Goal: Task Accomplishment & Management: Complete application form

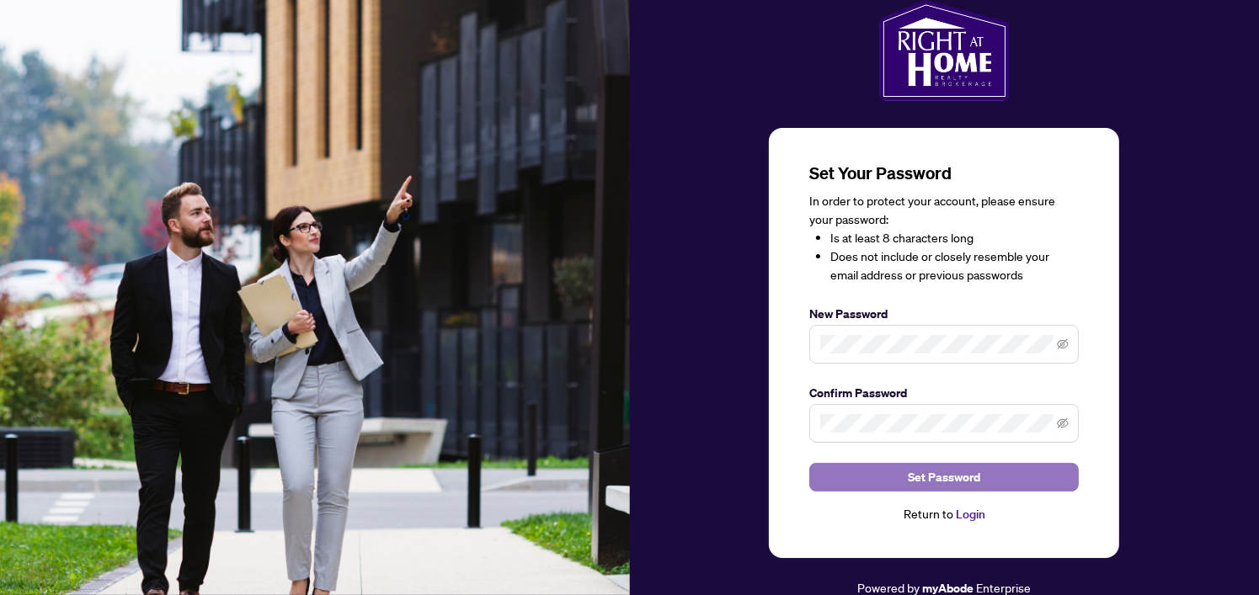
click at [859, 464] on button "Set Password" at bounding box center [944, 477] width 270 height 29
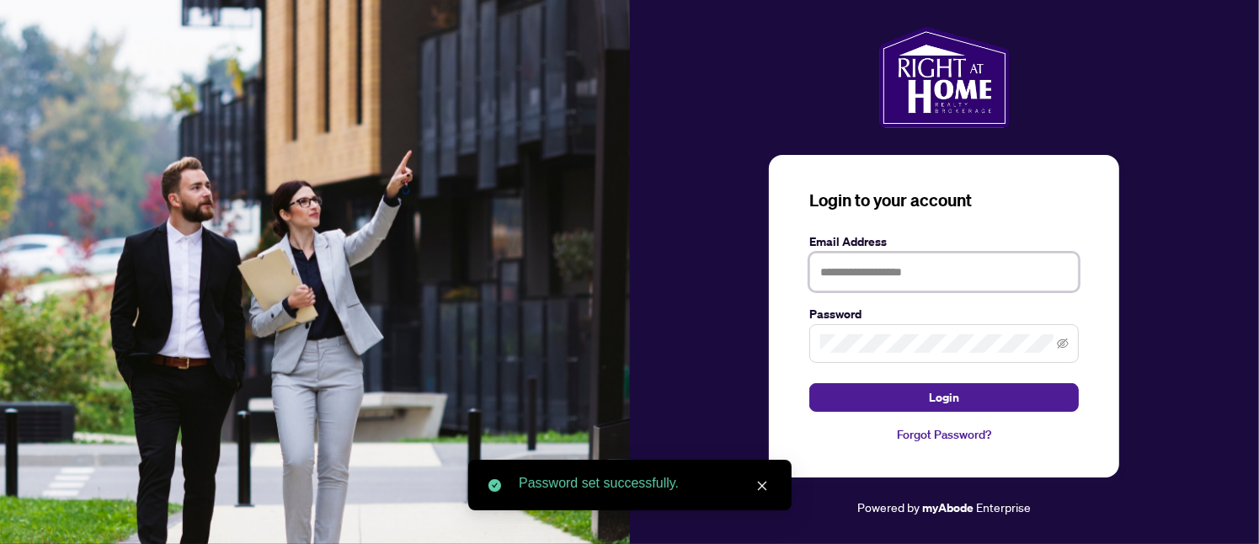
click at [915, 288] on input "text" at bounding box center [944, 272] width 270 height 39
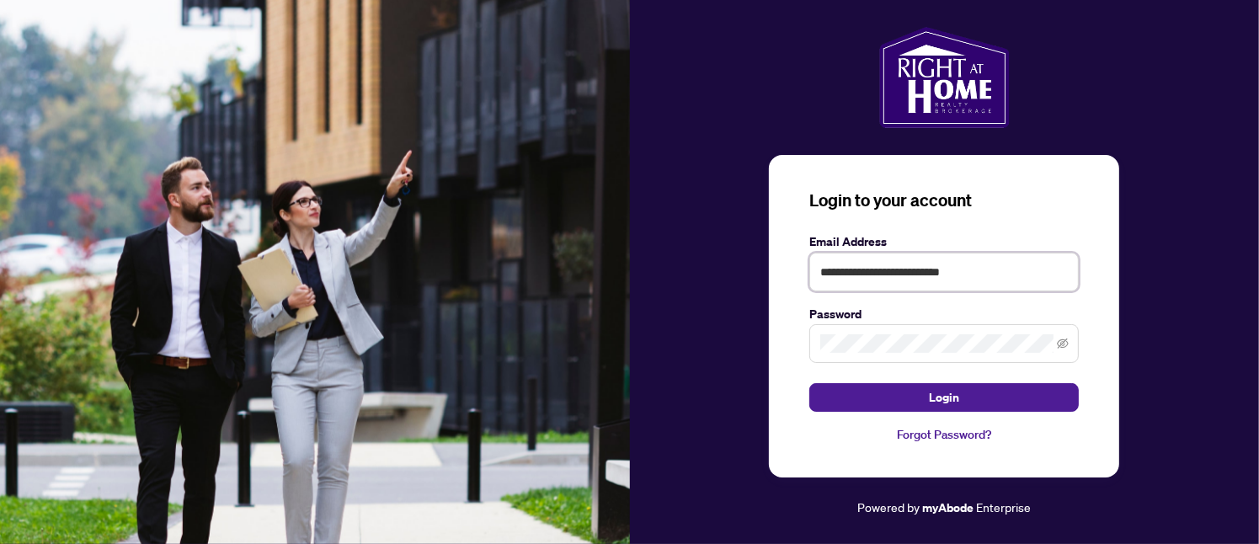
type input "**********"
click at [809, 383] on button "Login" at bounding box center [944, 397] width 270 height 29
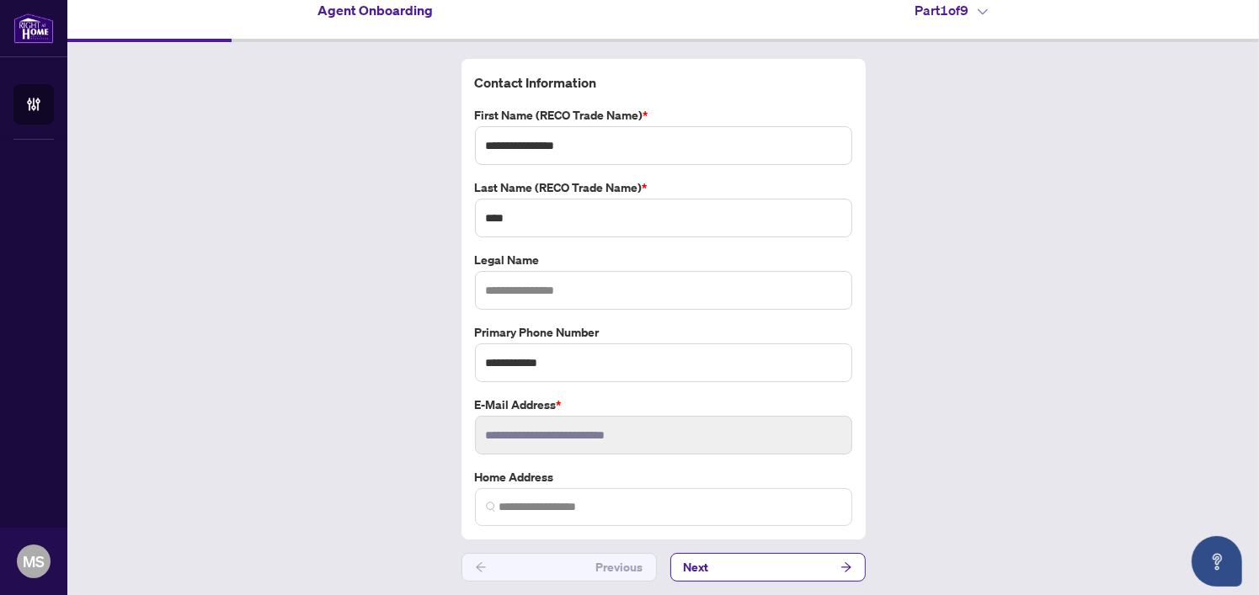
scroll to position [17, 0]
click at [568, 520] on span at bounding box center [663, 507] width 377 height 38
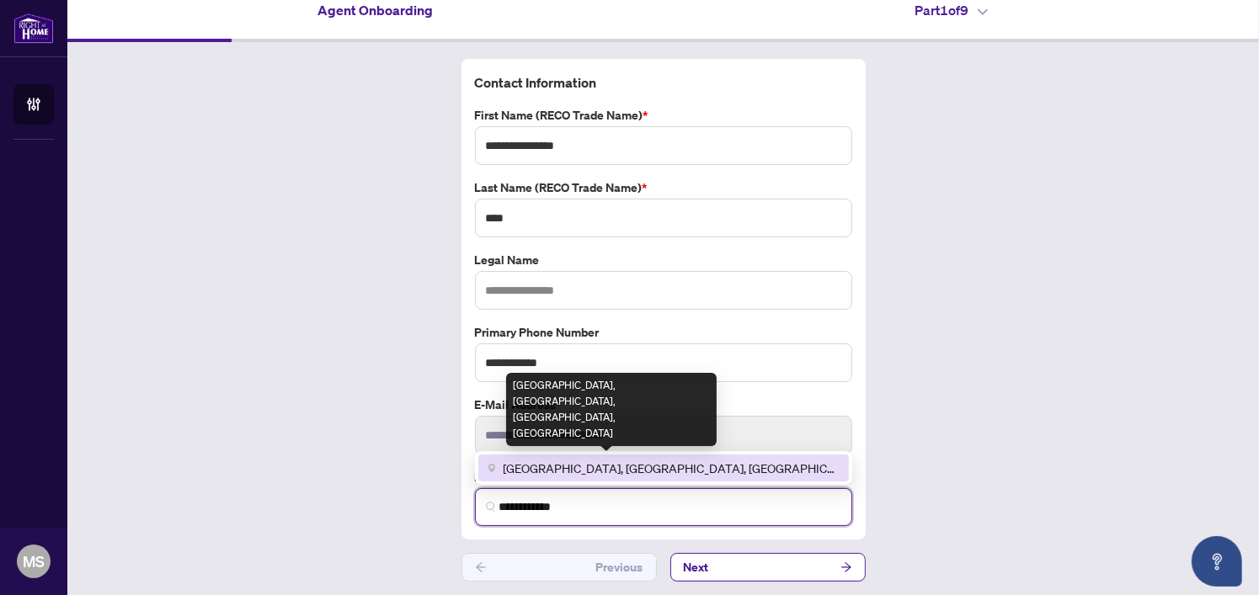
click at [534, 474] on span "[GEOGRAPHIC_DATA], [GEOGRAPHIC_DATA], [GEOGRAPHIC_DATA], [GEOGRAPHIC_DATA]" at bounding box center [671, 468] width 335 height 19
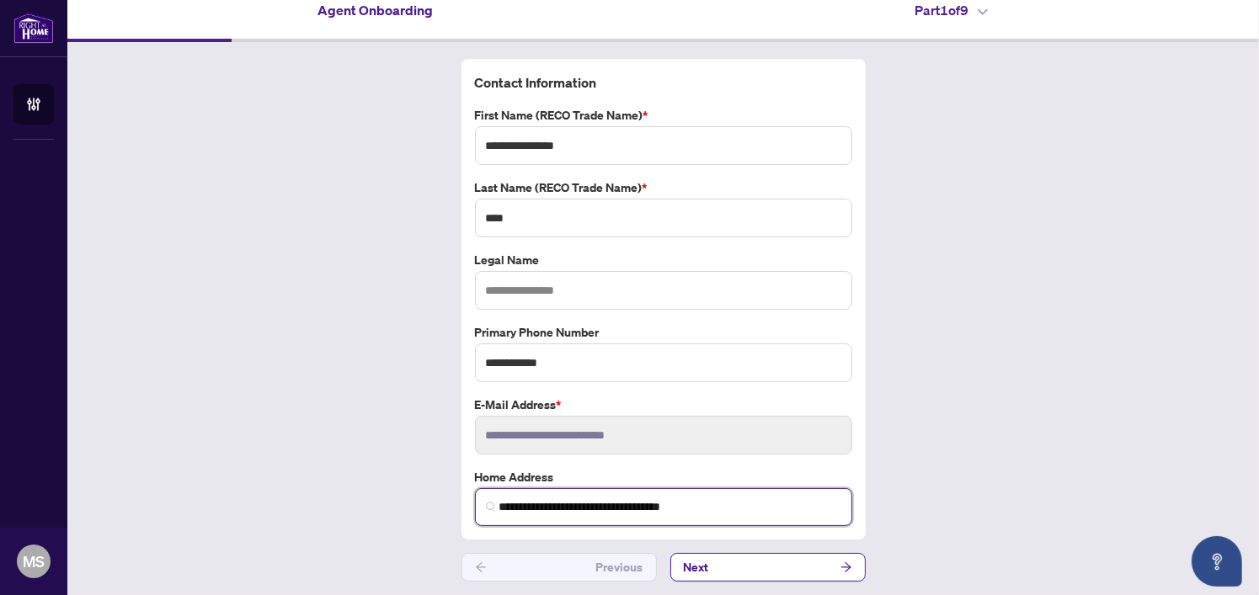
scroll to position [0, 0]
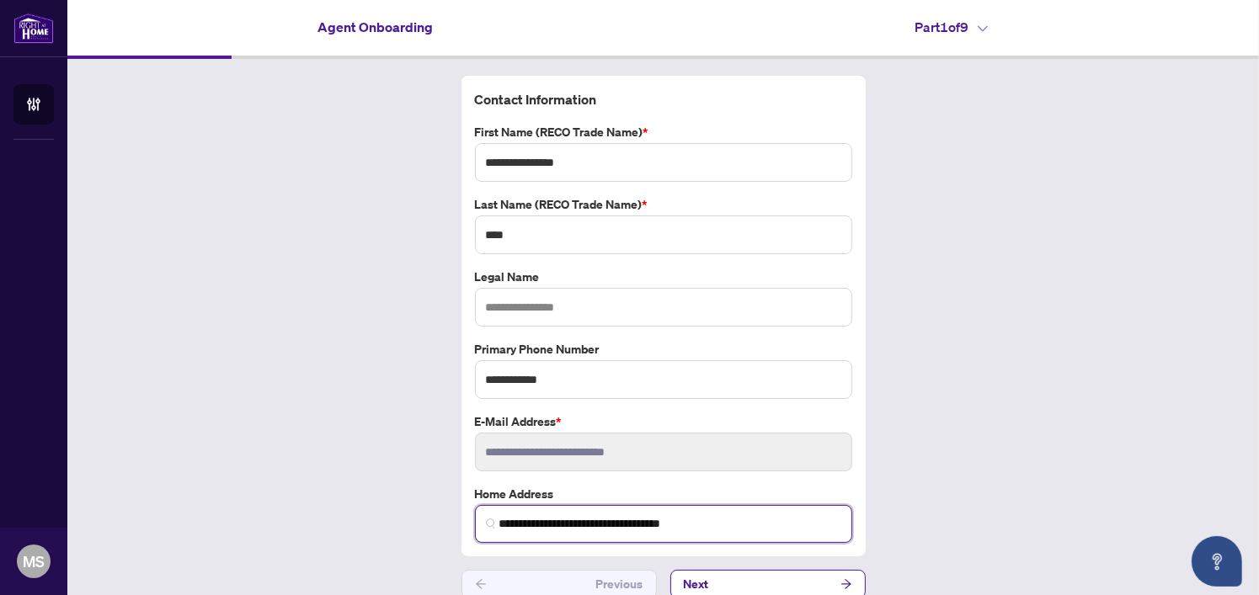
type input "**********"
click at [656, 301] on input "text" at bounding box center [663, 307] width 377 height 39
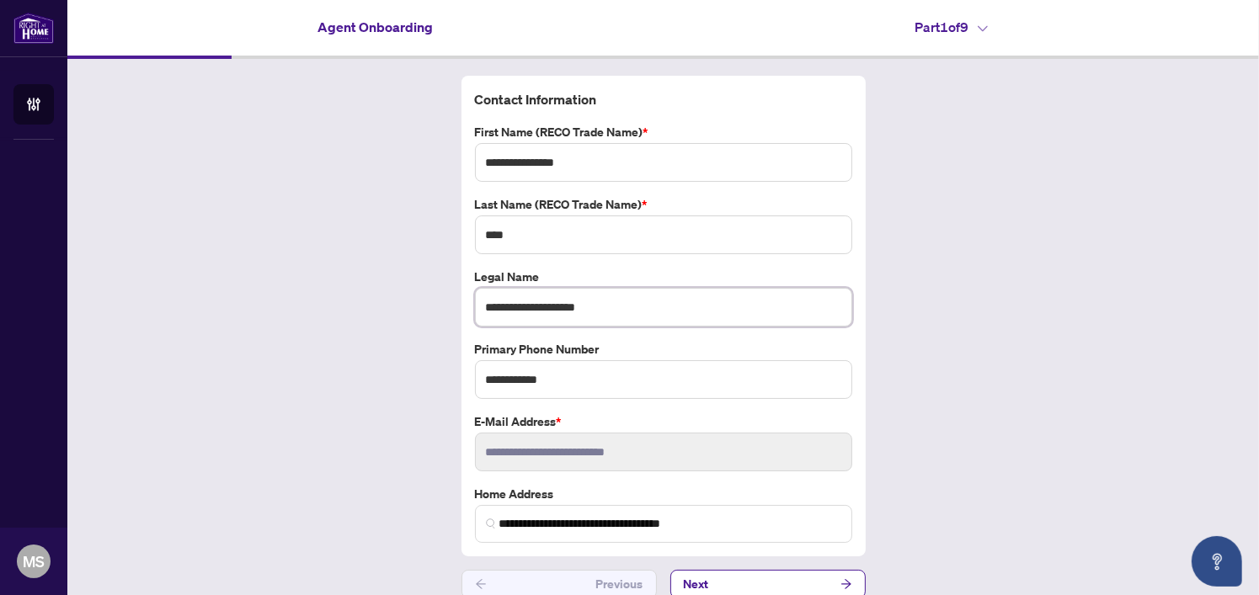
scroll to position [17, 0]
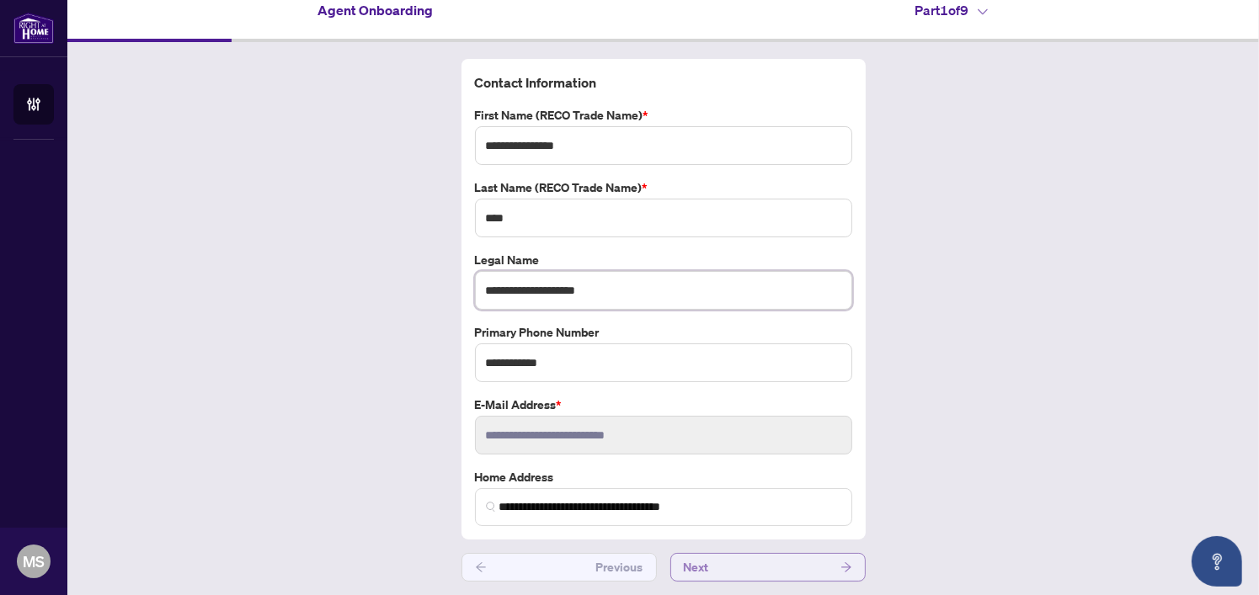
type input "**********"
click at [734, 558] on button "Next" at bounding box center [767, 567] width 195 height 29
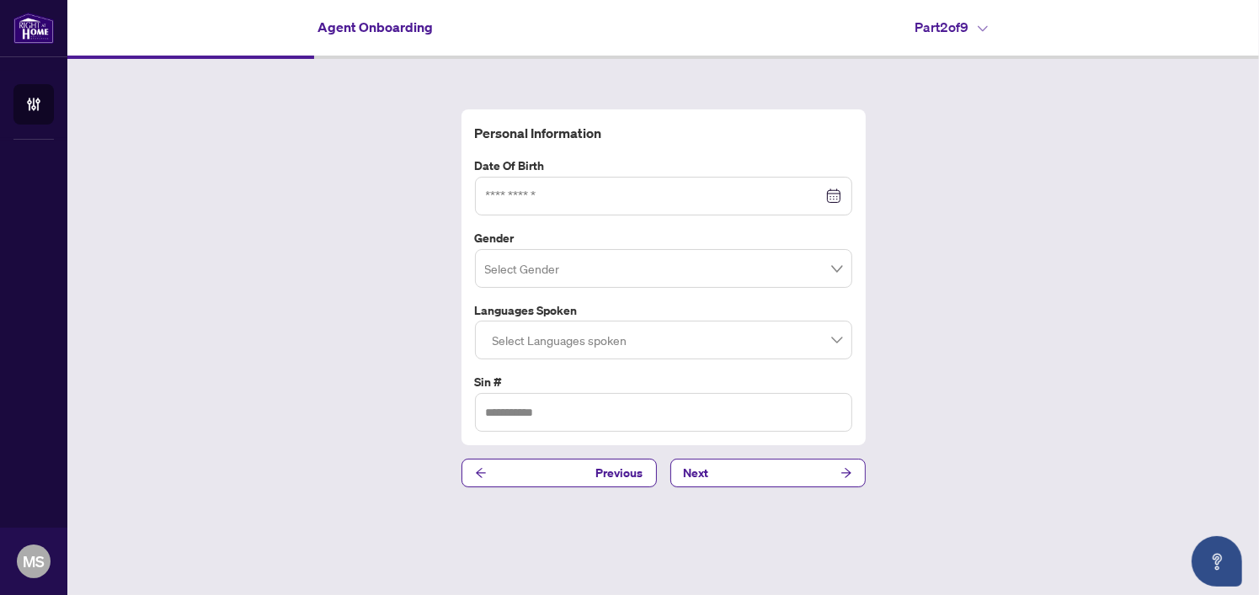
click at [998, 174] on div "Personal Information Date of Birth Gender Select Gender Languages spoken Select…" at bounding box center [663, 298] width 1192 height 479
click at [663, 179] on div at bounding box center [663, 196] width 377 height 39
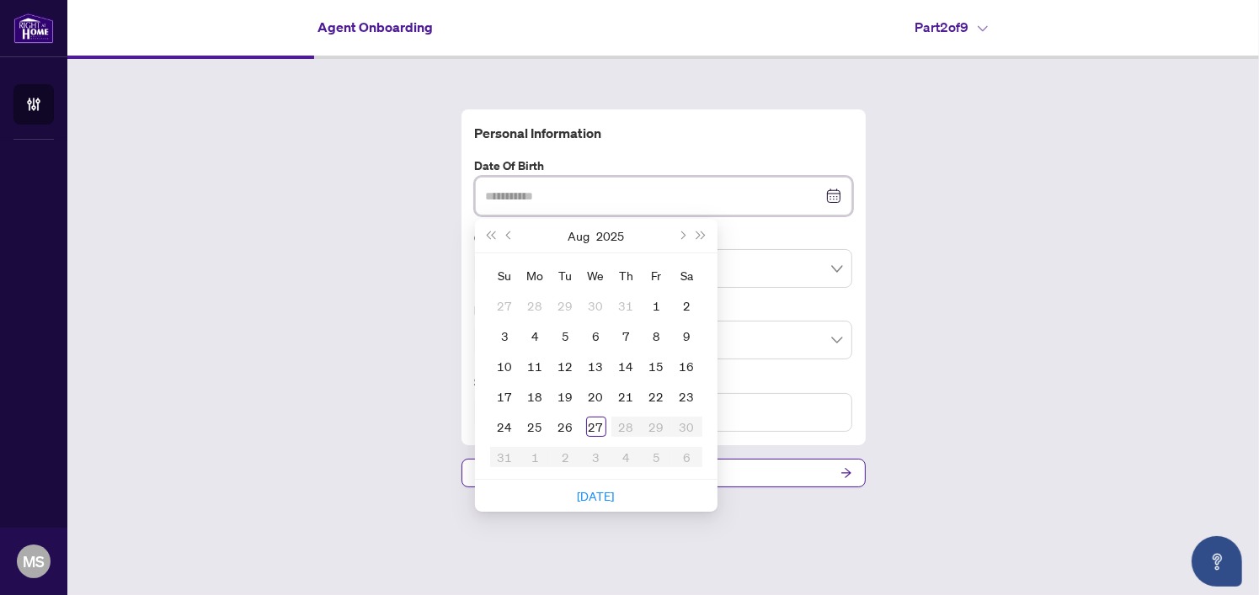
type input "**********"
click at [592, 231] on div "[DATE]" at bounding box center [595, 236] width 153 height 34
click at [614, 237] on button "2025" at bounding box center [610, 236] width 28 height 34
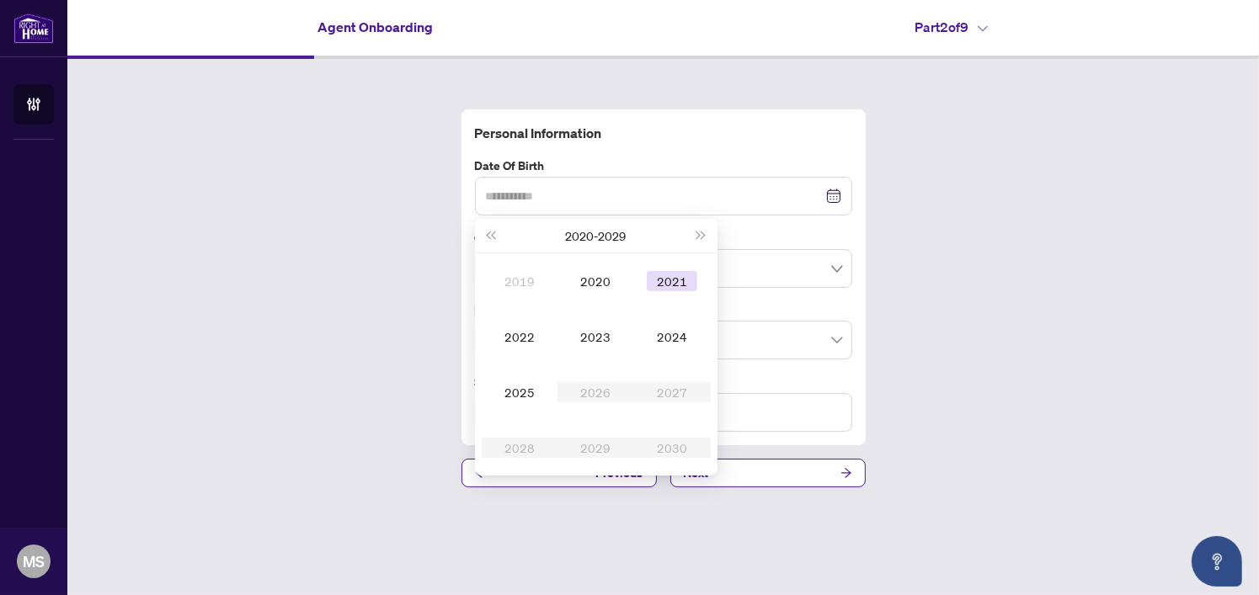
type input "**********"
click at [495, 236] on span "Last year (Control + left)" at bounding box center [491, 236] width 8 height 8
click at [491, 232] on span "Last year (Control + left)" at bounding box center [491, 236] width 8 height 8
click at [589, 276] on div "2000" at bounding box center [595, 281] width 51 height 20
click at [579, 328] on div "May" at bounding box center [595, 337] width 51 height 20
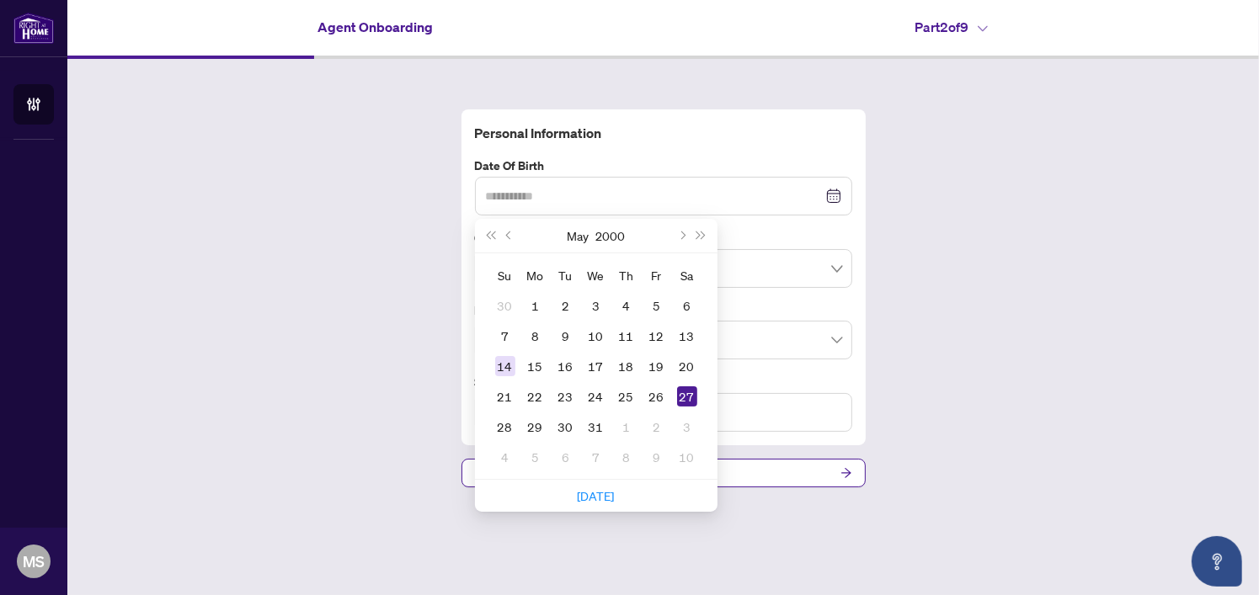
type input "**********"
click at [509, 370] on div "14" at bounding box center [505, 366] width 20 height 20
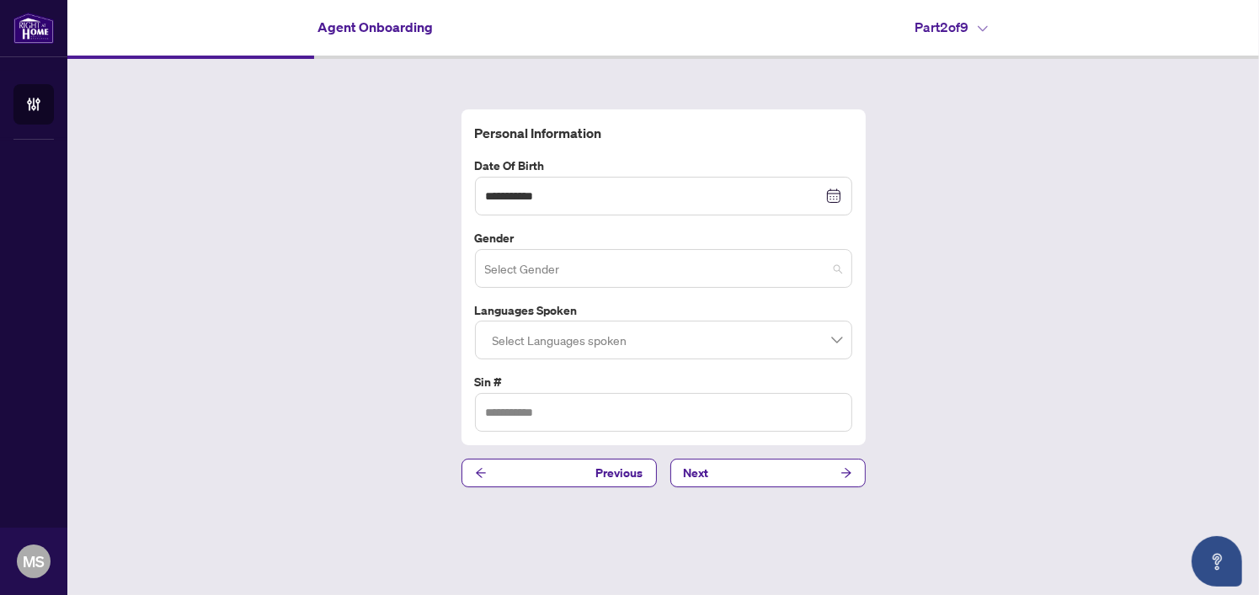
click at [648, 275] on input "search" at bounding box center [656, 271] width 342 height 37
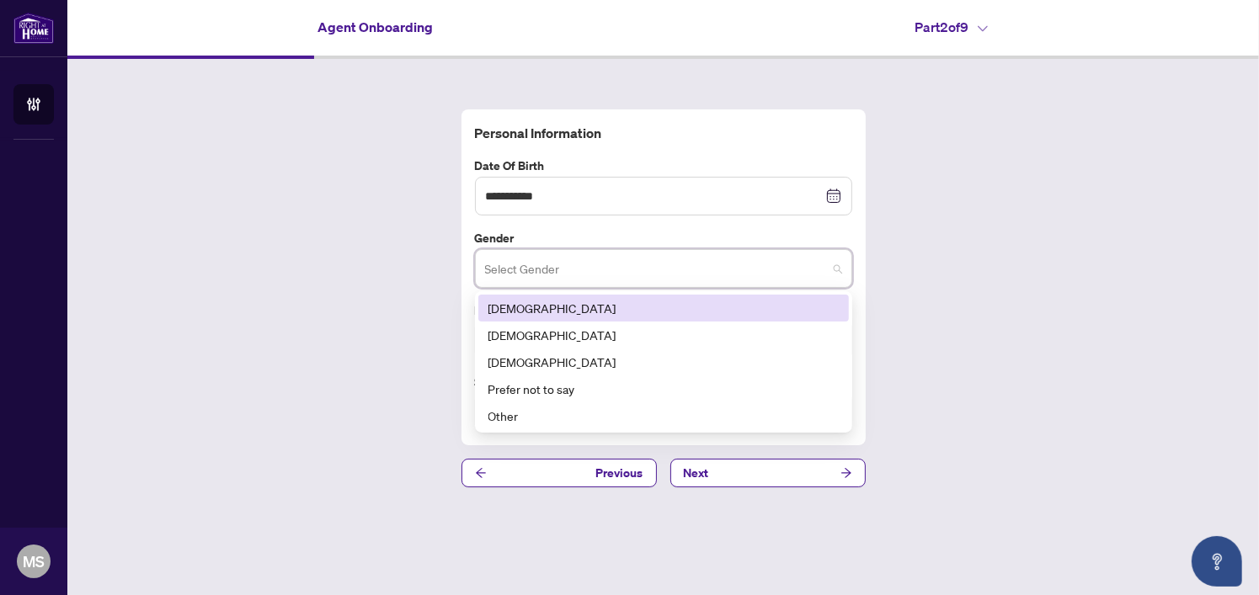
click at [547, 308] on div "[DEMOGRAPHIC_DATA]" at bounding box center [663, 308] width 350 height 19
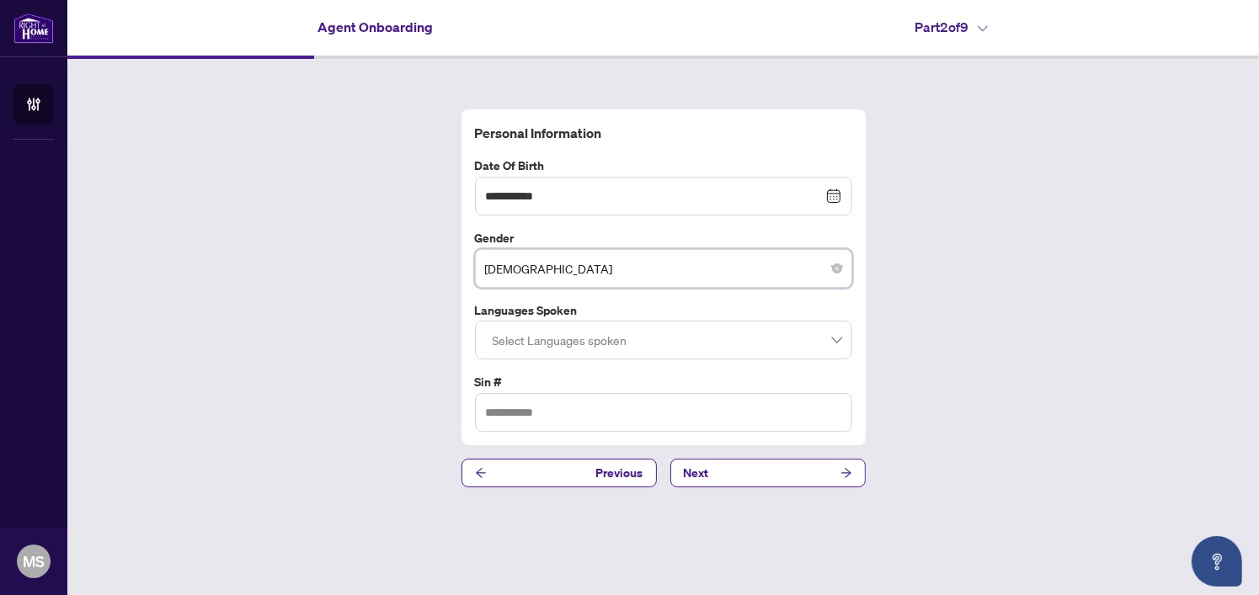
click at [590, 316] on label "Languages spoken" at bounding box center [663, 311] width 377 height 19
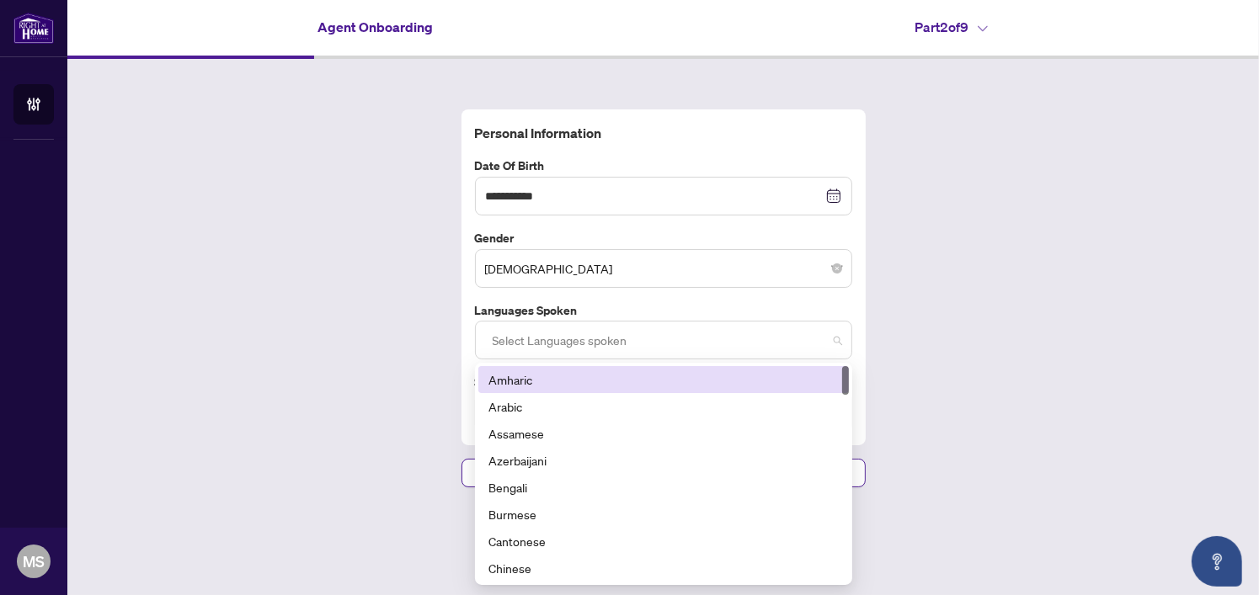
click at [589, 333] on div at bounding box center [663, 340] width 355 height 30
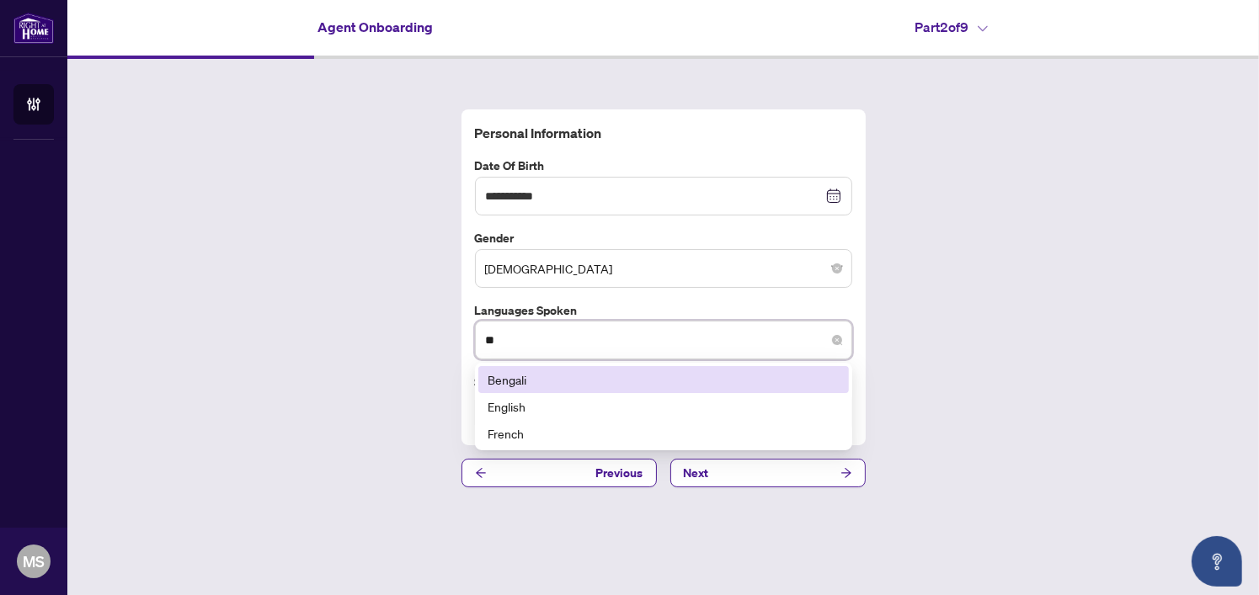
type input "***"
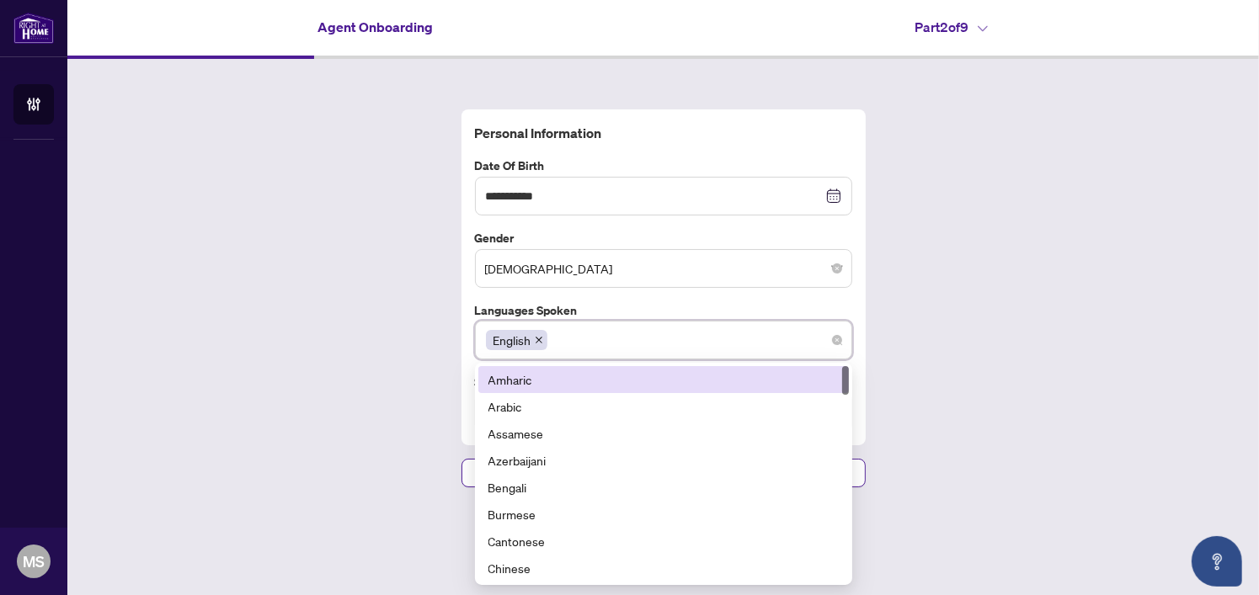
click at [978, 364] on div "**********" at bounding box center [663, 298] width 1192 height 479
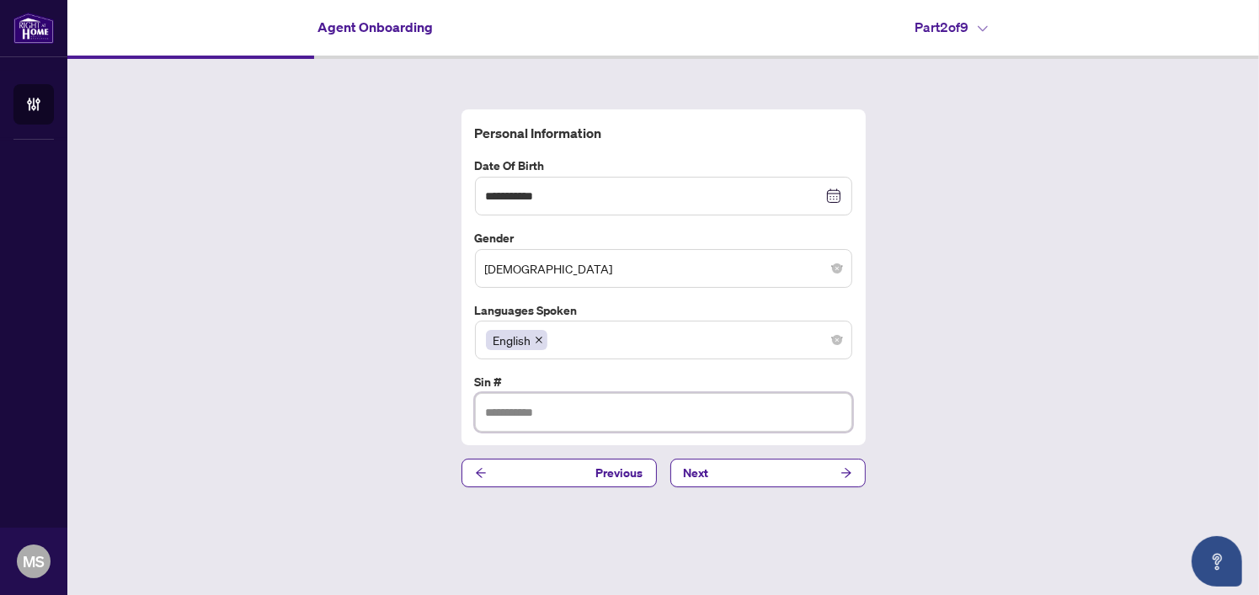
click at [699, 429] on input "text" at bounding box center [663, 412] width 377 height 39
type input "*********"
click at [770, 467] on button "Next" at bounding box center [767, 473] width 195 height 29
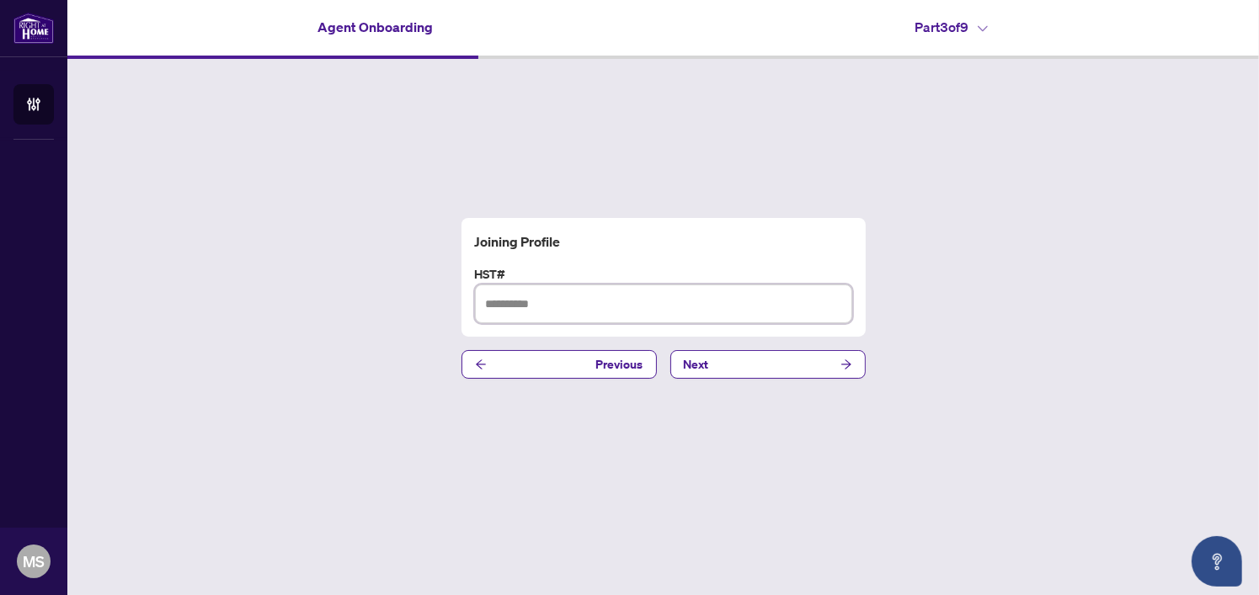
click at [567, 302] on input "text" at bounding box center [663, 304] width 377 height 39
click at [988, 29] on icon at bounding box center [983, 28] width 10 height 7
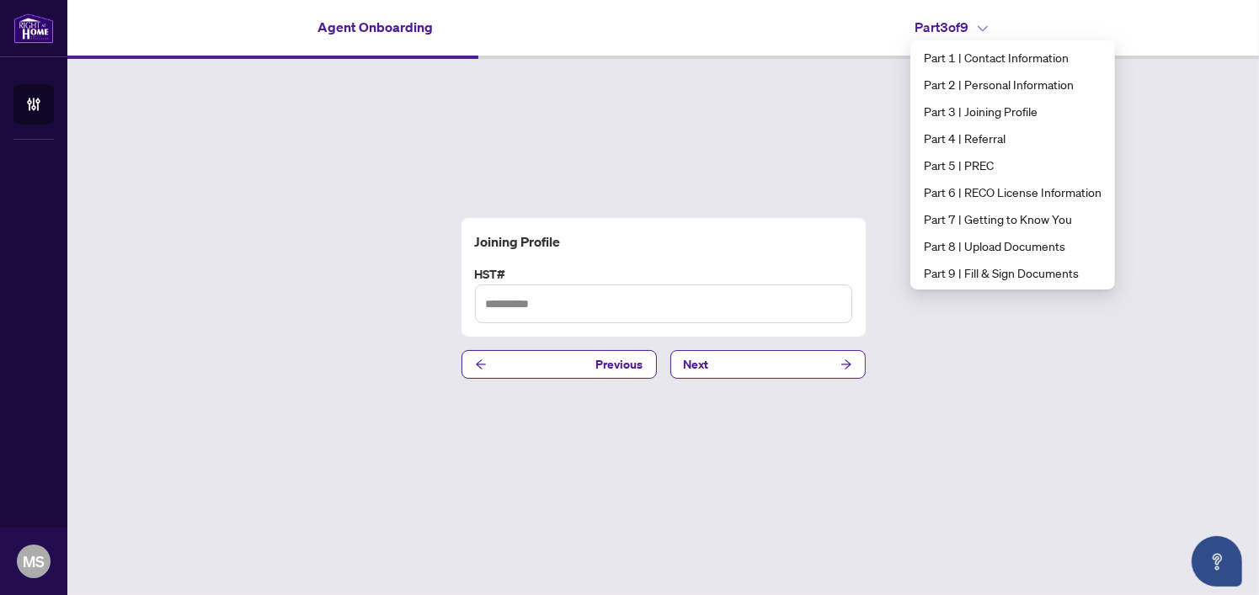
click at [988, 29] on icon at bounding box center [983, 28] width 10 height 7
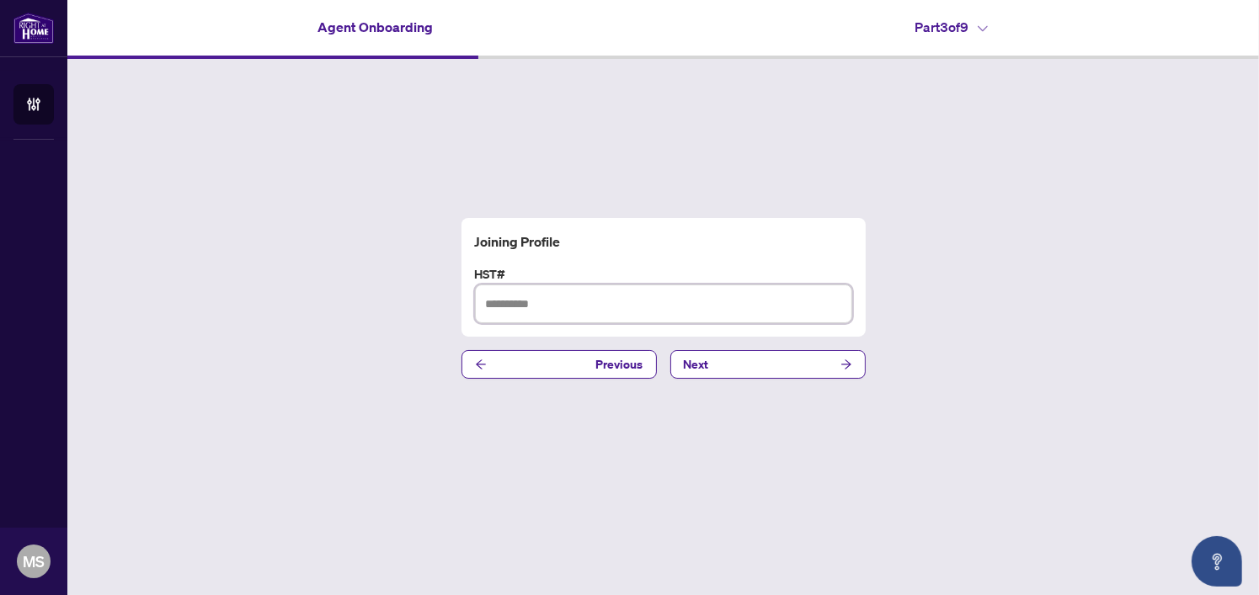
click at [600, 307] on input "text" at bounding box center [663, 304] width 377 height 39
click at [774, 365] on button "Next" at bounding box center [767, 364] width 195 height 29
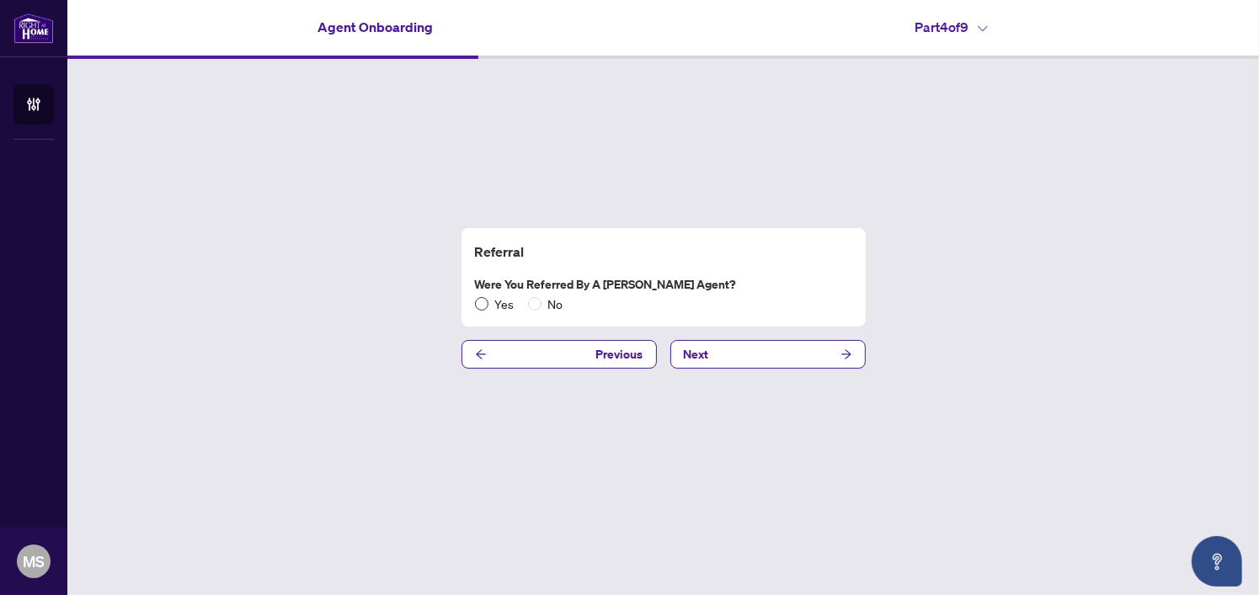
click at [490, 308] on span "Yes" at bounding box center [504, 304] width 33 height 19
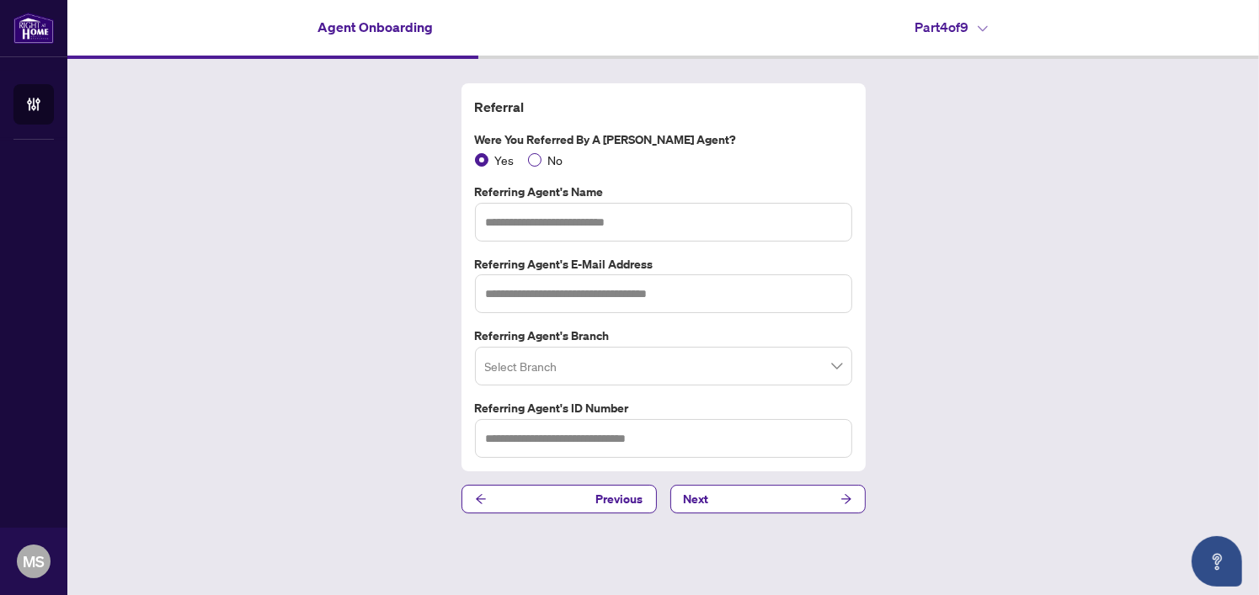
click at [531, 152] on label "No" at bounding box center [549, 160] width 42 height 19
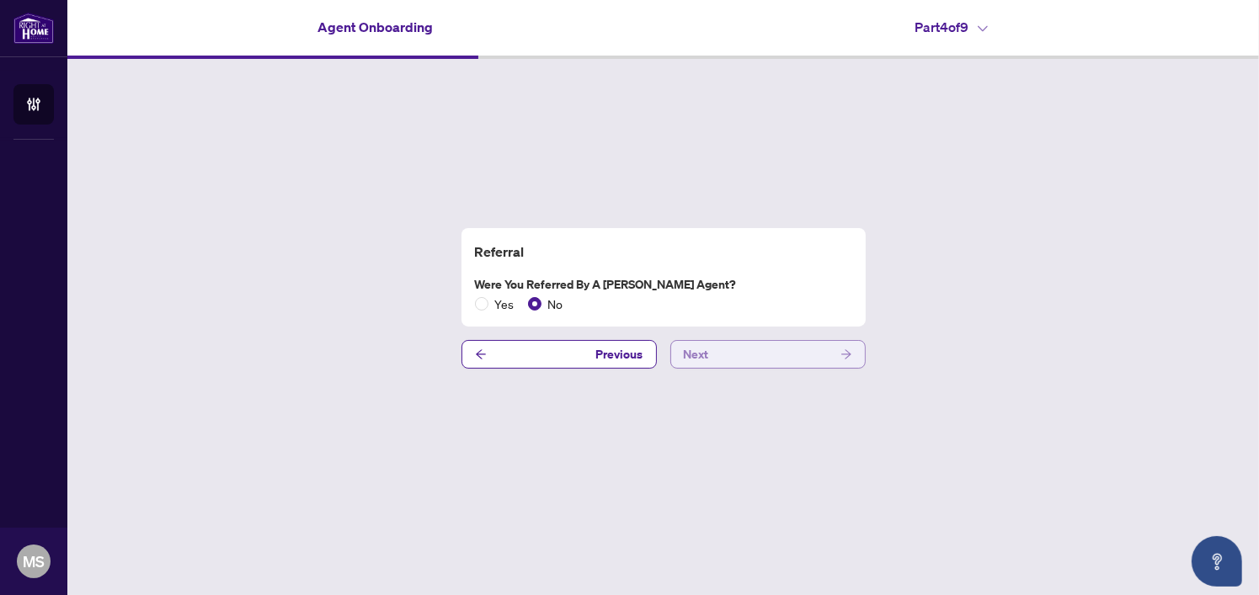
click at [737, 364] on button "Next" at bounding box center [767, 354] width 195 height 29
click at [573, 281] on label "Are you joining as PREC?" at bounding box center [663, 284] width 377 height 19
drag, startPoint x: 580, startPoint y: 281, endPoint x: 640, endPoint y: 284, distance: 59.9
click at [640, 284] on label "Are you joining as PREC?" at bounding box center [663, 284] width 377 height 19
click at [638, 286] on label "Are you joining as PREC?" at bounding box center [663, 284] width 377 height 19
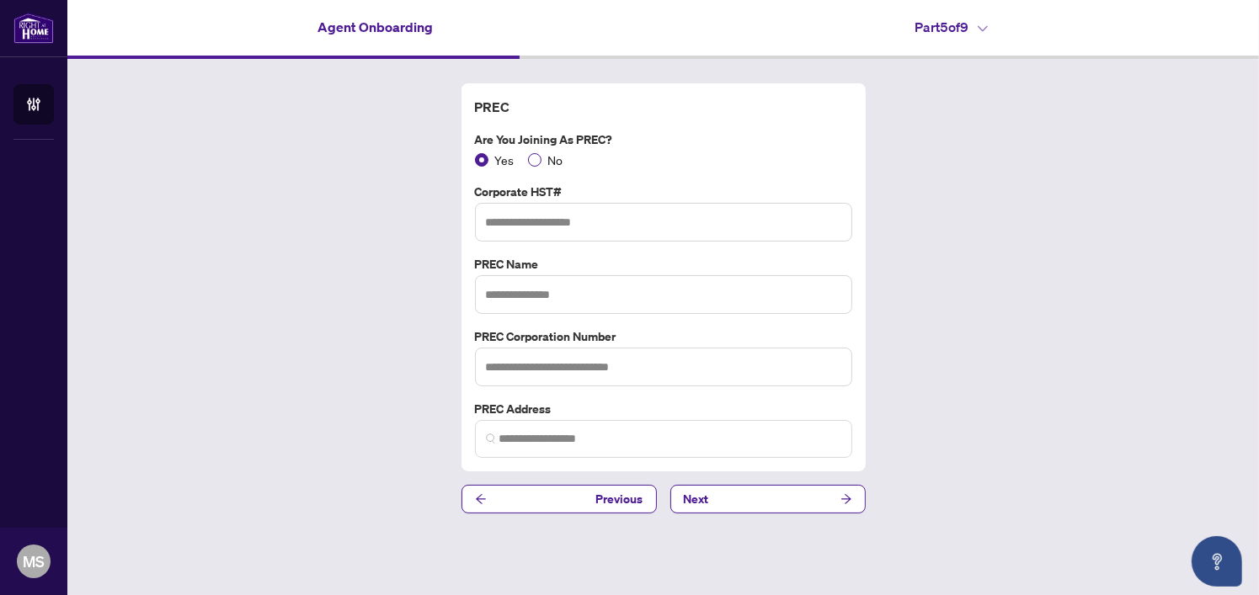
click at [549, 161] on span "No" at bounding box center [556, 160] width 29 height 19
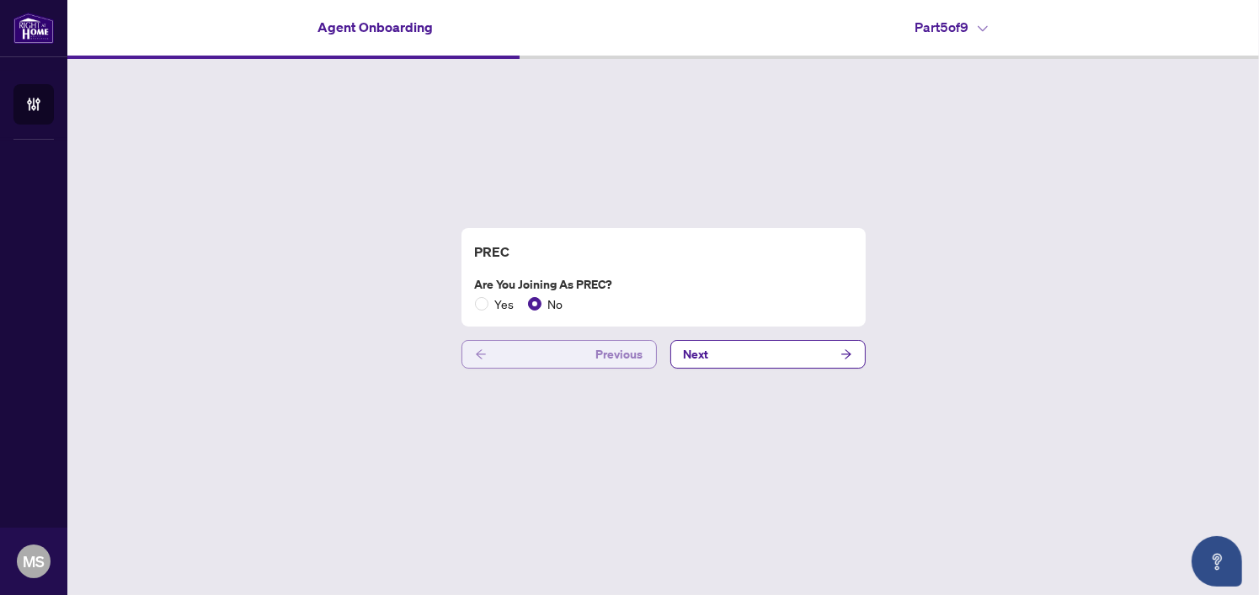
click at [503, 342] on button "Previous" at bounding box center [559, 354] width 195 height 29
click at [494, 305] on span "Yes" at bounding box center [504, 304] width 33 height 19
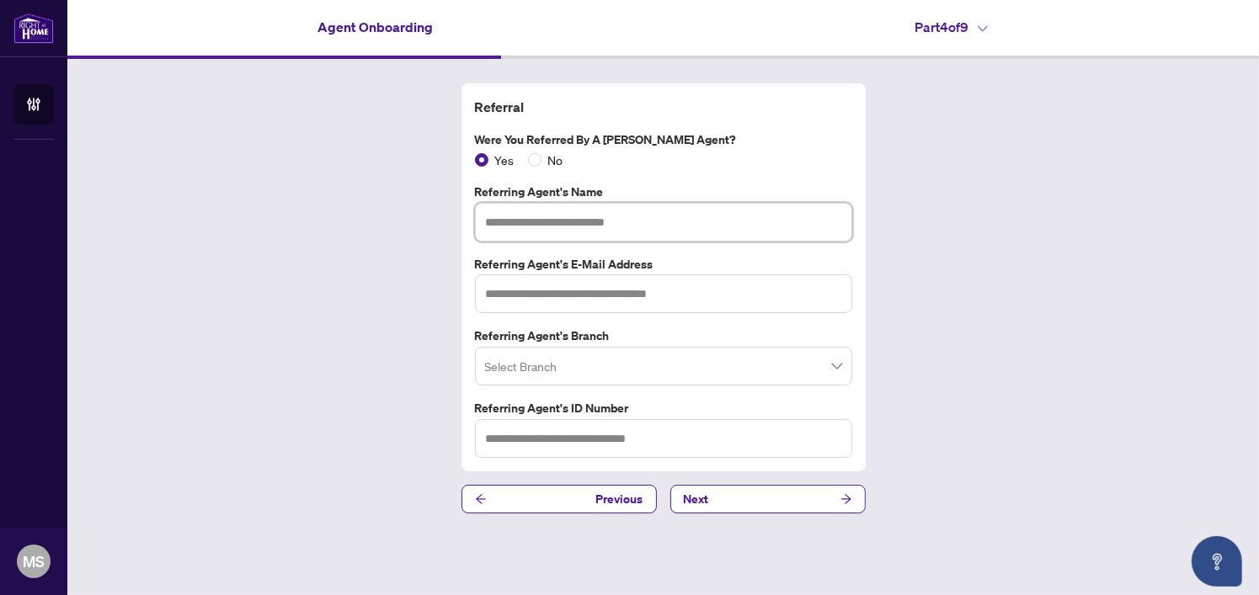
click at [649, 228] on input "text" at bounding box center [663, 222] width 377 height 39
type input "**********"
click at [717, 302] on input "text" at bounding box center [663, 294] width 377 height 39
type input "**********"
click at [578, 360] on input "search" at bounding box center [656, 368] width 342 height 37
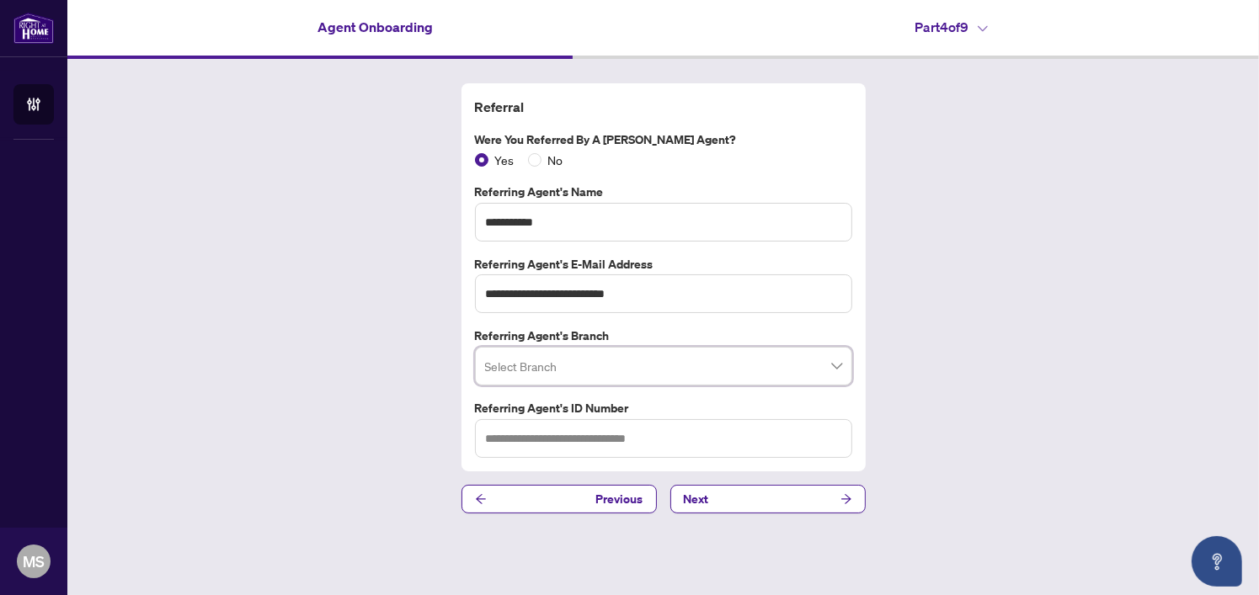
type input "*"
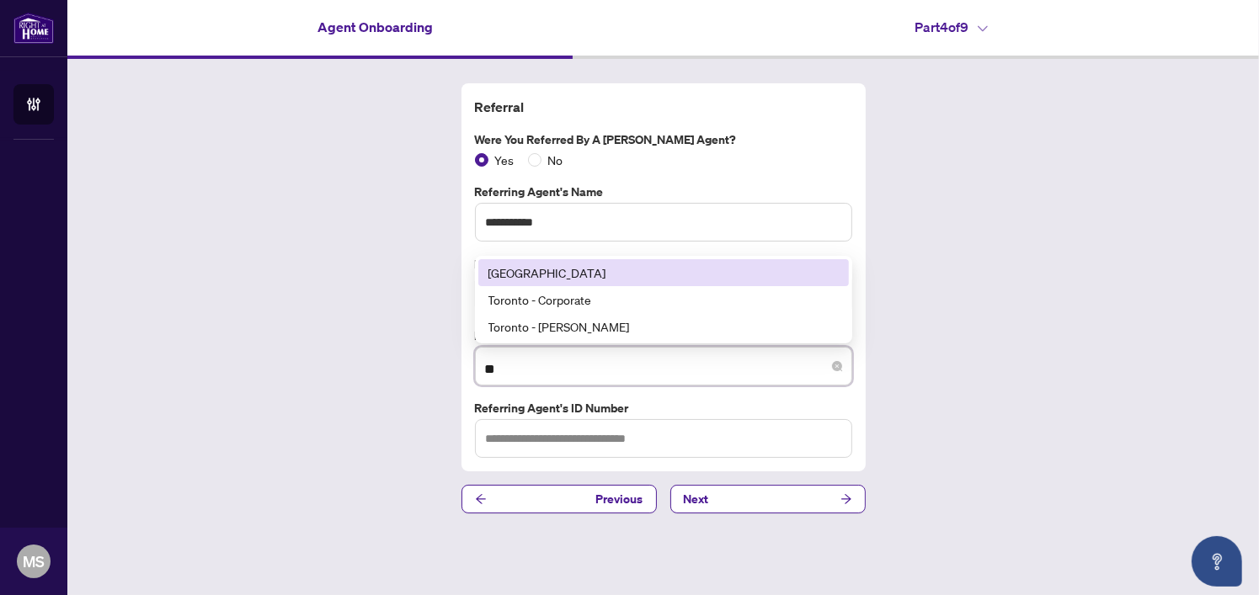
type input "***"
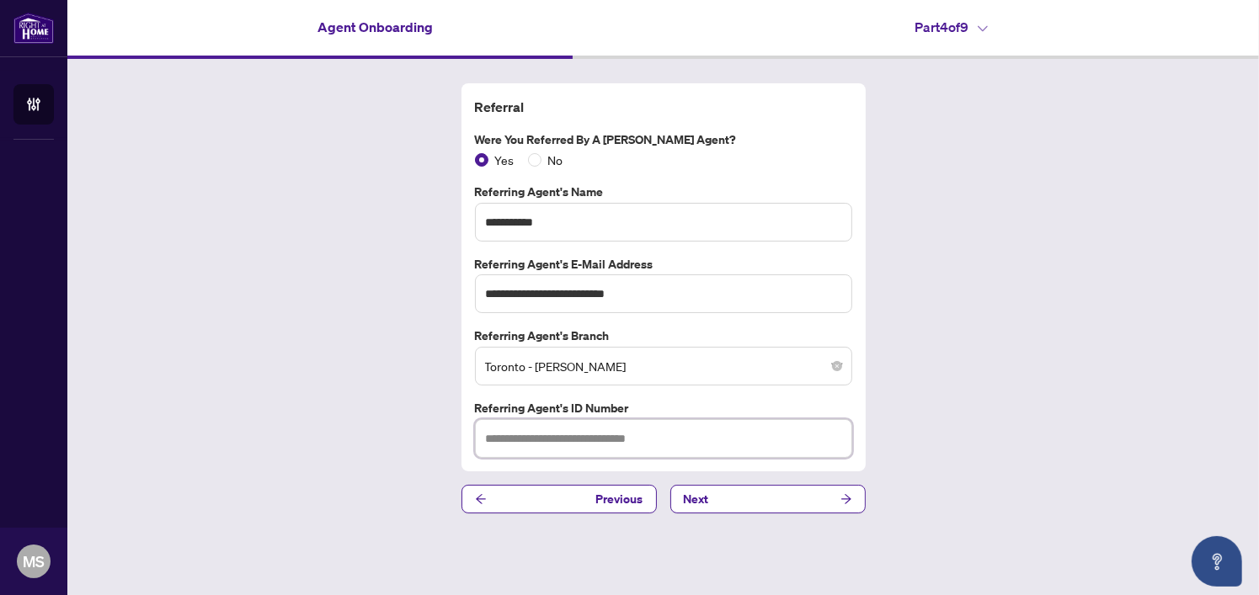
click at [579, 445] on input "text" at bounding box center [663, 438] width 377 height 39
click at [627, 434] on input "text" at bounding box center [663, 438] width 377 height 39
click at [627, 440] on input "text" at bounding box center [663, 438] width 377 height 39
click at [777, 511] on button "Next" at bounding box center [767, 499] width 195 height 29
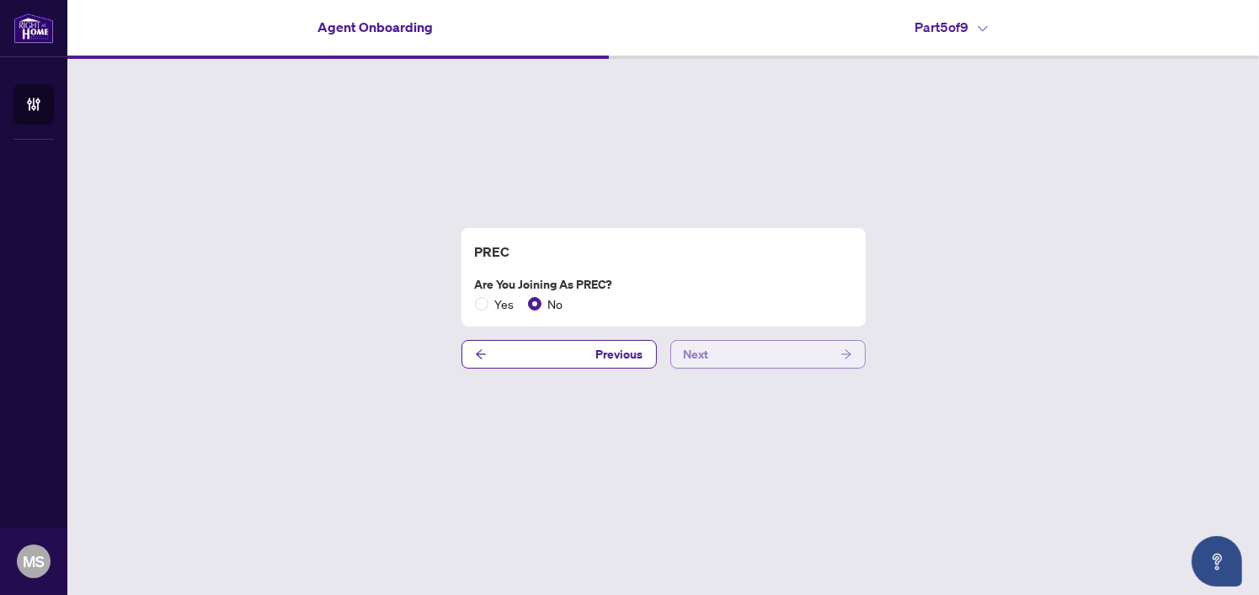
click at [738, 351] on button "Next" at bounding box center [767, 354] width 195 height 29
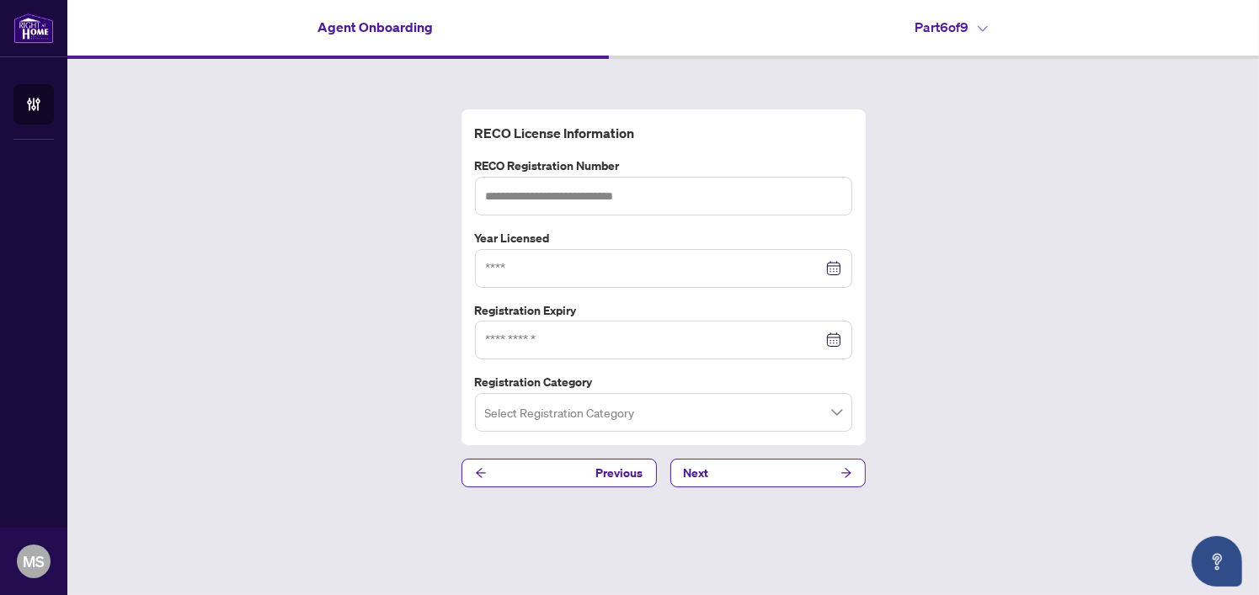
click at [979, 24] on h4 "Part 6 of 9" at bounding box center [951, 27] width 73 height 20
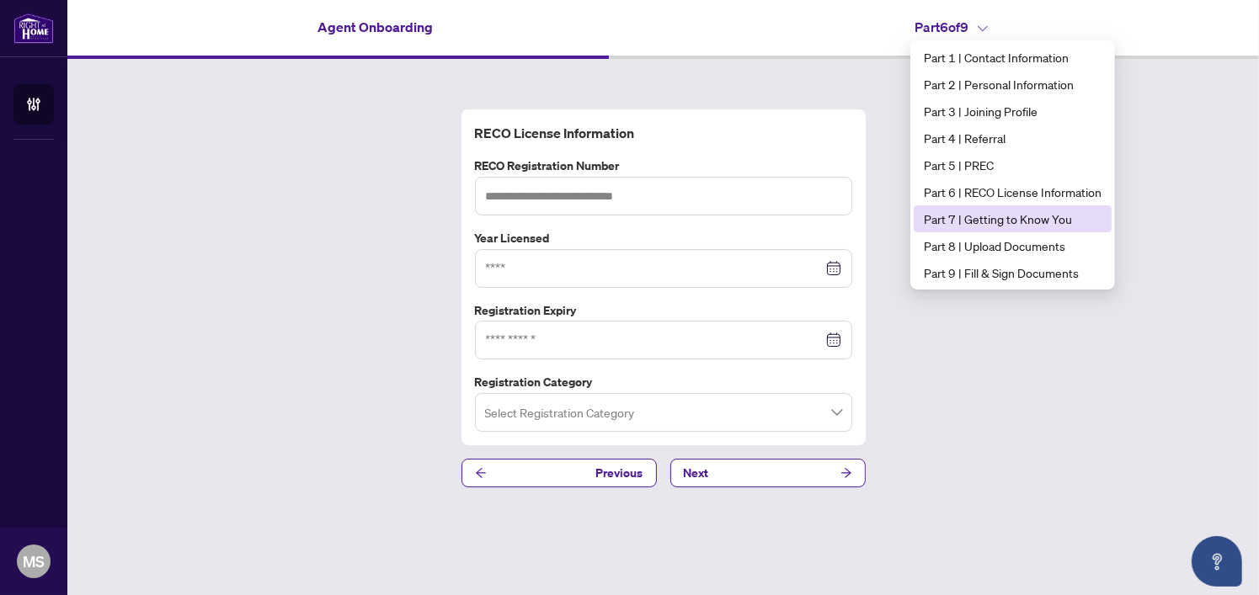
click at [1057, 215] on span "Part 7 | Getting to Know You" at bounding box center [1013, 219] width 178 height 19
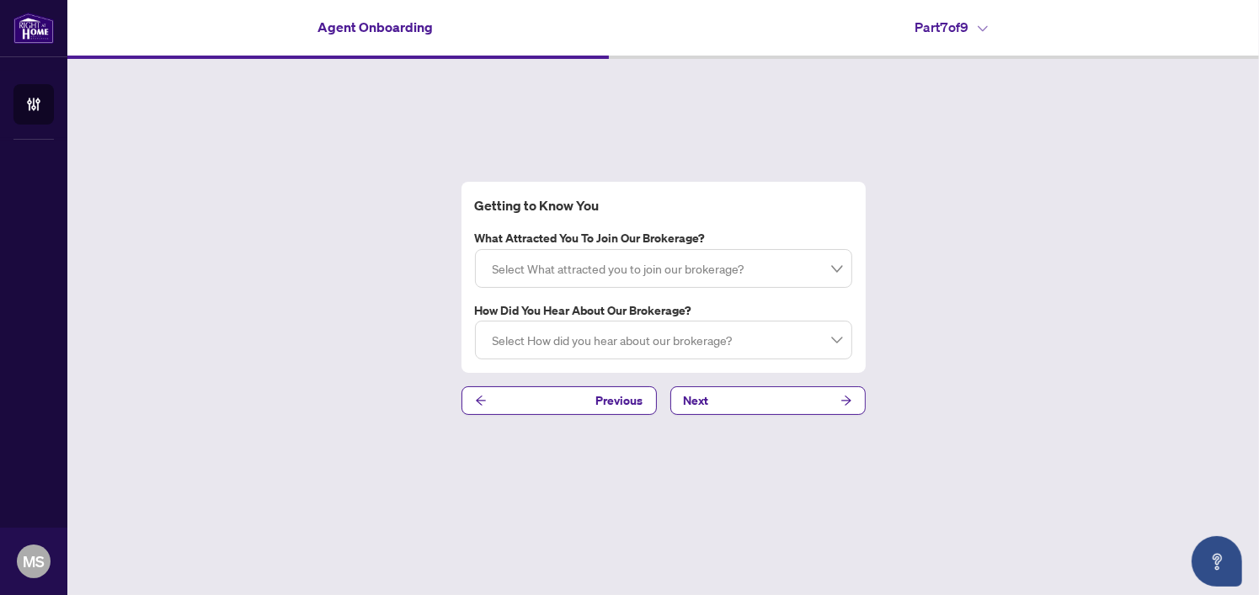
click at [983, 29] on icon at bounding box center [983, 28] width 10 height 7
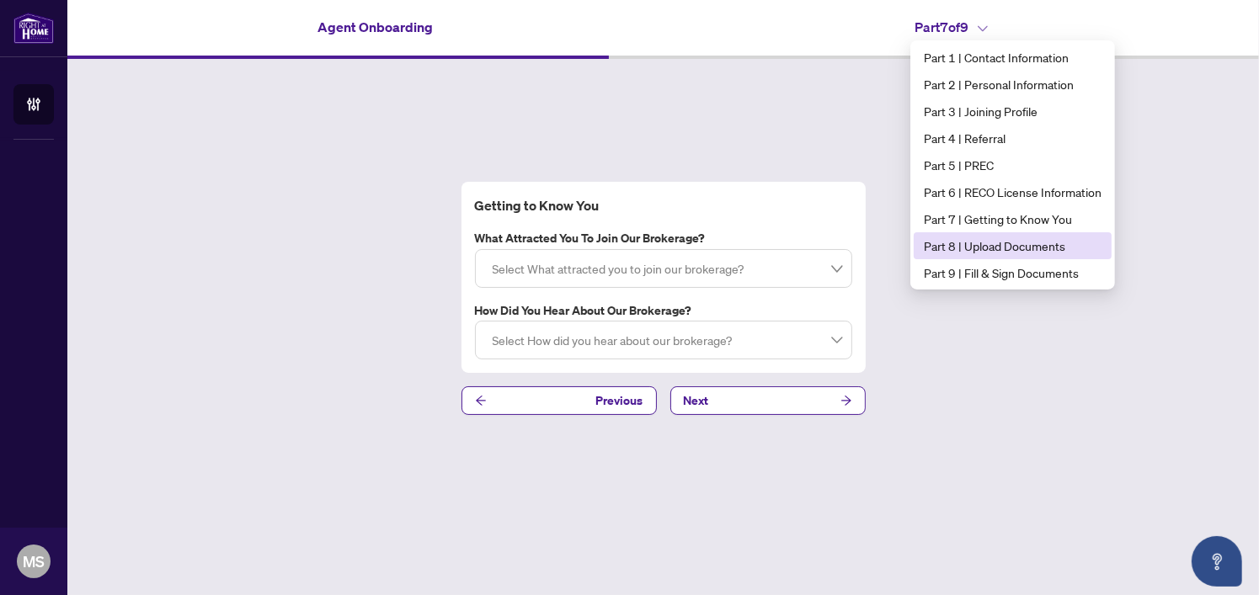
click at [1020, 238] on span "Part 8 | Upload Documents" at bounding box center [1013, 246] width 178 height 19
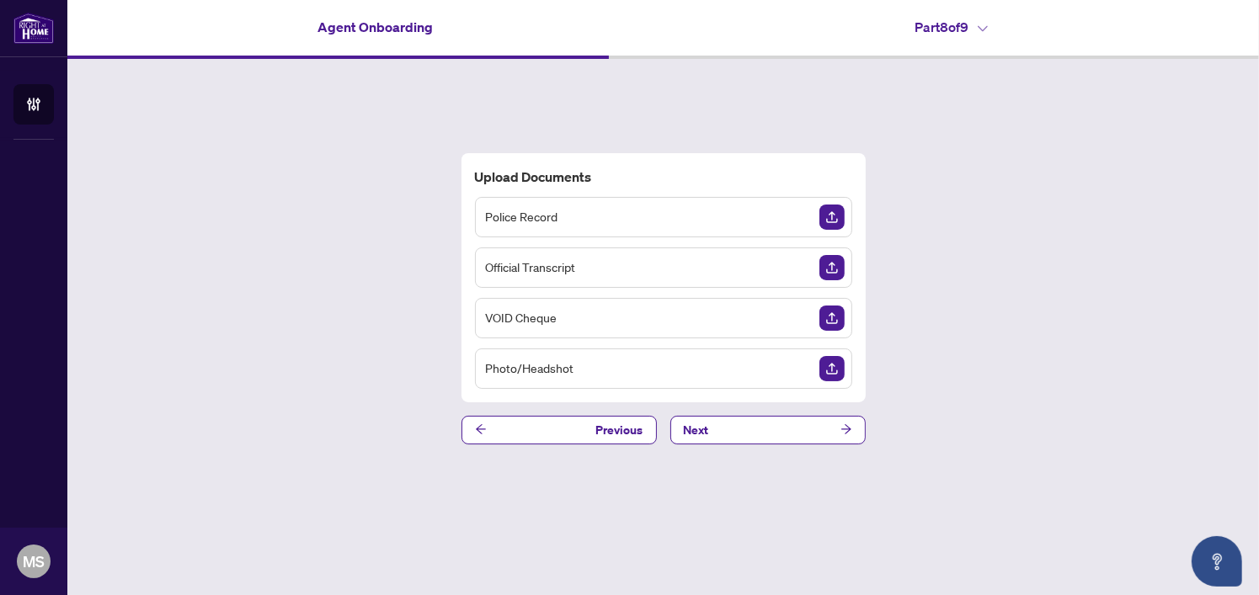
click at [982, 30] on icon at bounding box center [983, 28] width 10 height 7
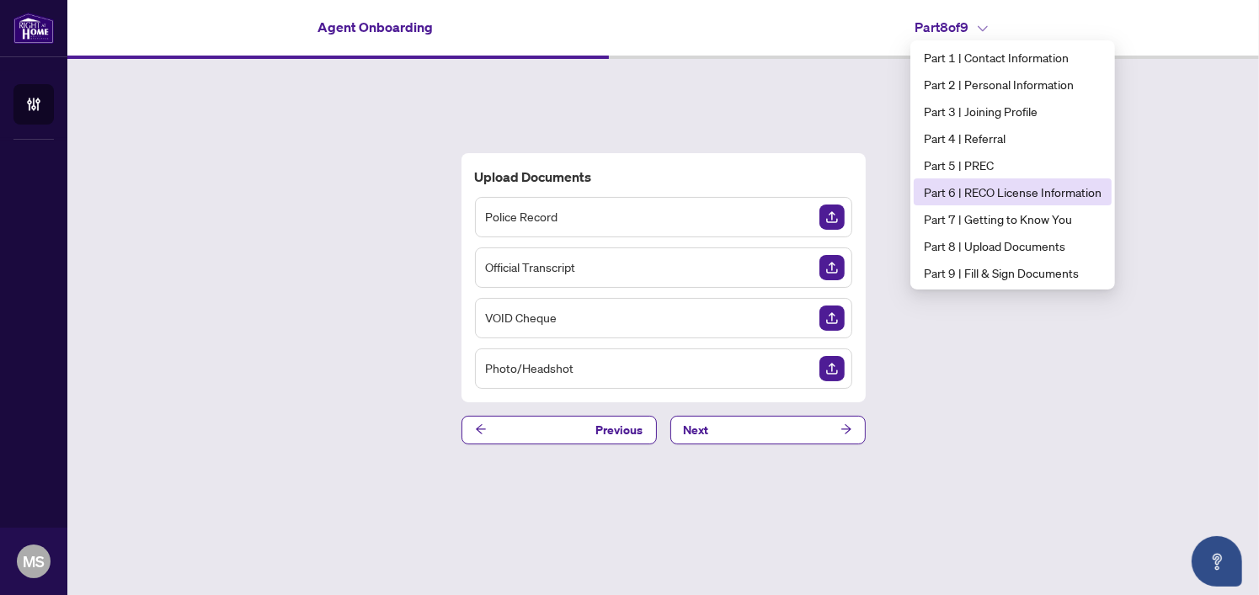
click at [1023, 196] on span "Part 6 | RECO License Information" at bounding box center [1013, 192] width 178 height 19
